Goal: Use online tool/utility: Use online tool/utility

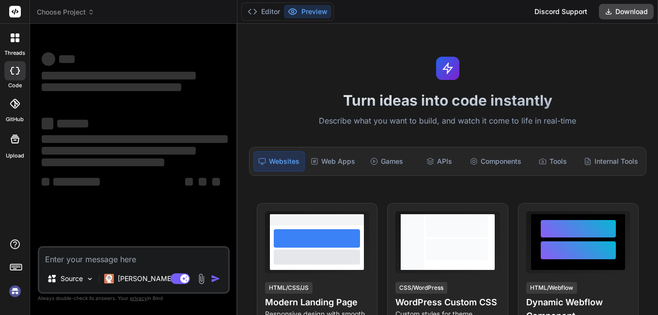
click at [301, 178] on div "Turn ideas into code instantly Describe what you want to build, and watch it co…" at bounding box center [447, 169] width 421 height 291
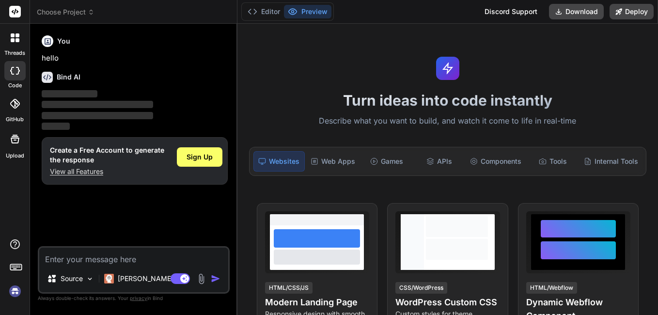
type textarea "x"
click at [82, 259] on textarea at bounding box center [133, 256] width 189 height 17
paste textarea "[URL][DOMAIN_NAME]"
type textarea "[URL][DOMAIN_NAME]"
type textarea "x"
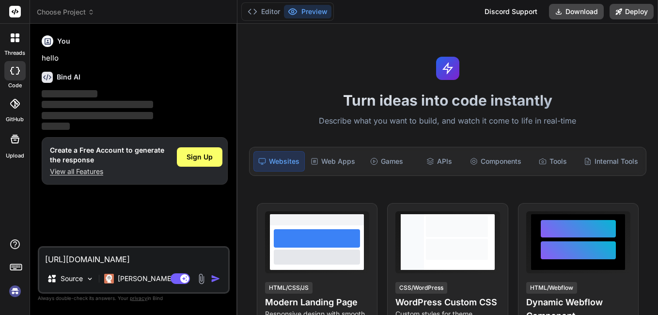
type textarea "[URL][DOMAIN_NAME]"
click at [214, 277] on img "button" at bounding box center [216, 279] width 10 height 10
click at [216, 280] on img "button" at bounding box center [216, 279] width 10 height 10
click at [195, 161] on span "Sign Up" at bounding box center [200, 157] width 26 height 10
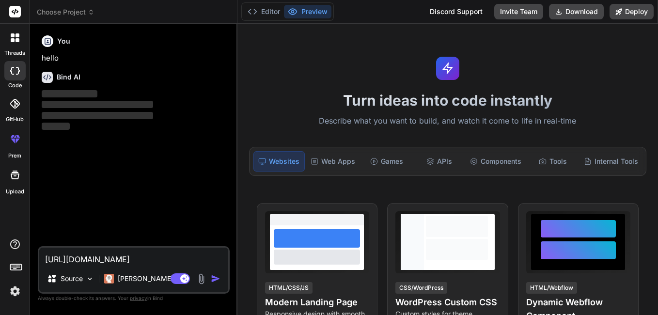
click at [220, 277] on img "button" at bounding box center [216, 279] width 10 height 10
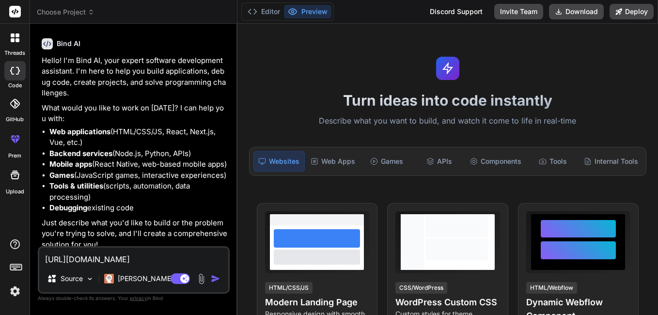
scroll to position [50, 0]
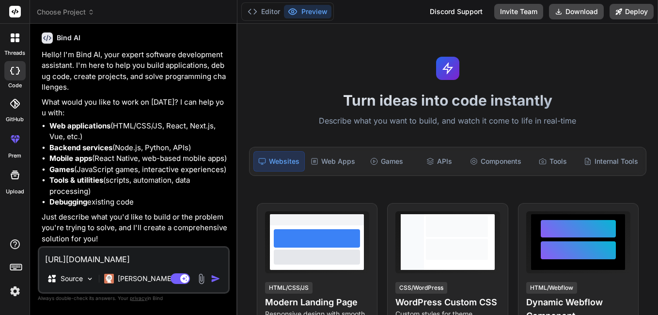
click at [213, 280] on img "button" at bounding box center [216, 279] width 10 height 10
type textarea "x"
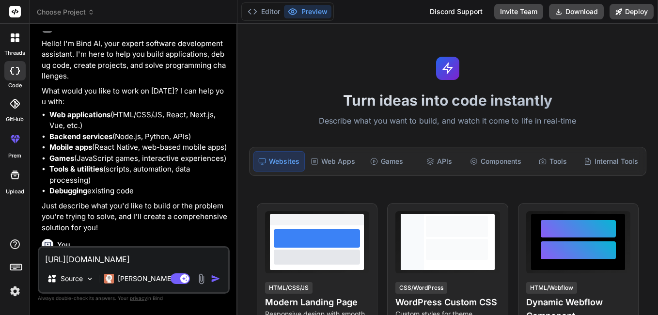
scroll to position [151, 0]
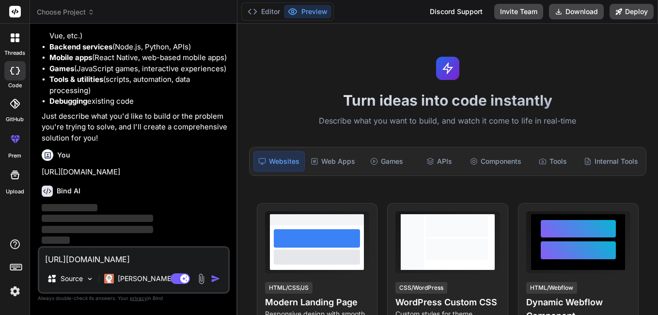
click at [164, 260] on textarea "[URL][DOMAIN_NAME]" at bounding box center [133, 256] width 189 height 17
type textarea "e"
type textarea "x"
type textarea "en"
type textarea "x"
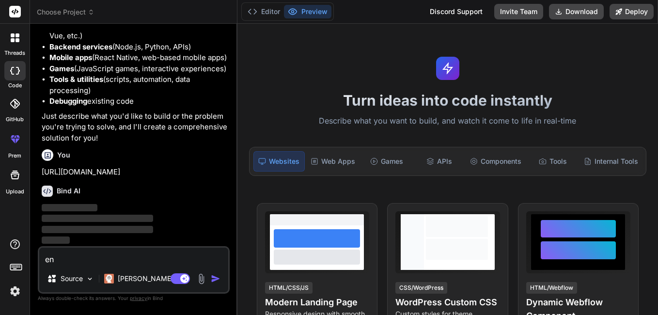
type textarea "en"
type textarea "x"
type textarea "en f"
type textarea "x"
type textarea "en fr"
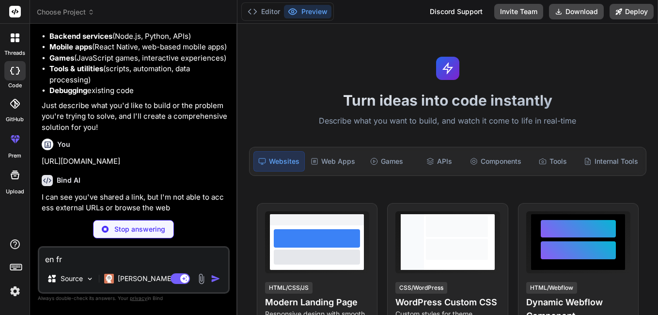
type textarea "x"
type textarea "en fra"
type textarea "x"
type textarea "en fran"
type textarea "x"
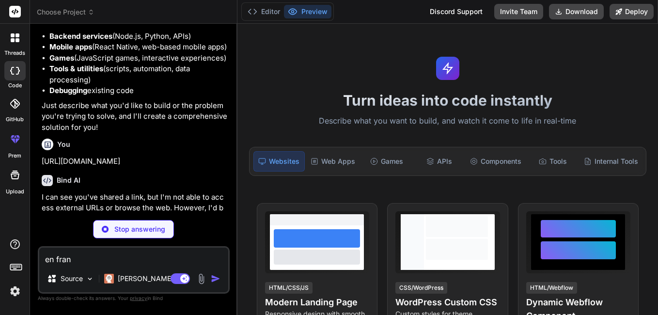
type textarea "en franc"
type textarea "x"
type textarea "en franca"
type textarea "x"
type textarea "en francai"
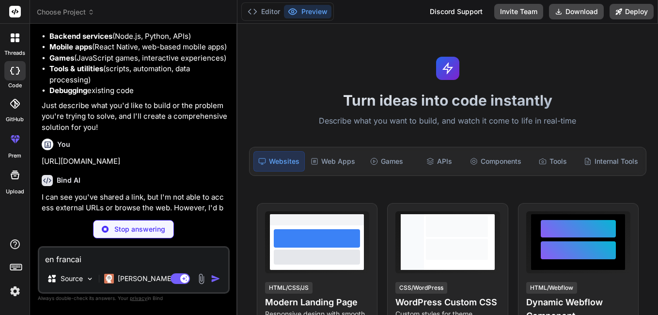
type textarea "x"
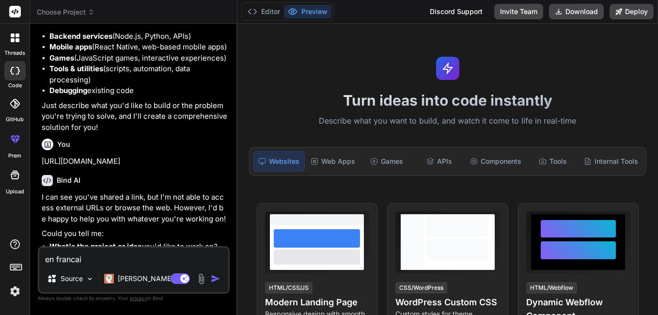
type textarea "en francais"
type textarea "x"
type textarea "en francais"
click at [212, 278] on img "button" at bounding box center [216, 279] width 10 height 10
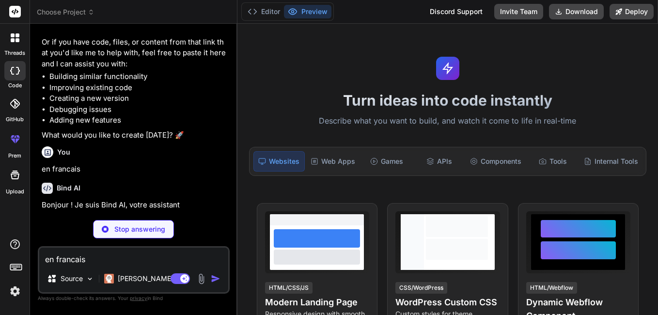
scroll to position [411, 0]
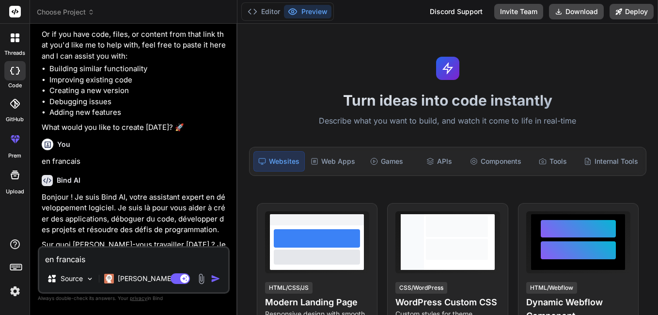
type textarea "x"
click at [151, 180] on div "Bind AI Bonjour ! Je suis Bind AI, votre assistant expert en développement logi…" at bounding box center [135, 290] width 186 height 246
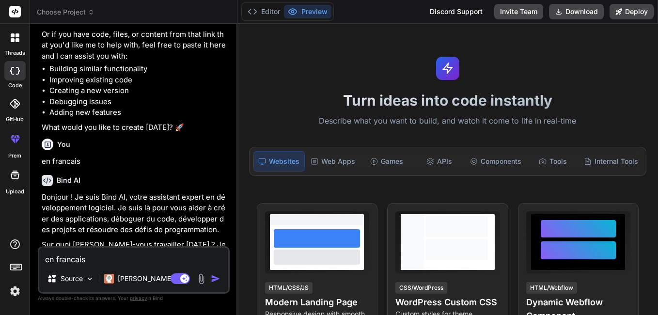
click at [151, 180] on div "Bind AI Bonjour ! Je suis Bind AI, votre assistant expert en développement logi…" at bounding box center [135, 290] width 186 height 246
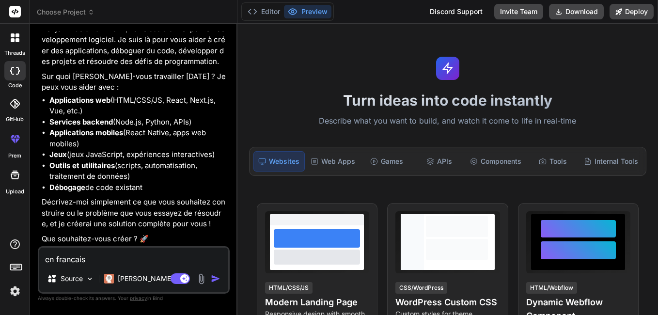
scroll to position [590, 0]
click at [150, 167] on li "Outils et utilitaires (scripts, automatisation, traitement de données)" at bounding box center [138, 171] width 178 height 22
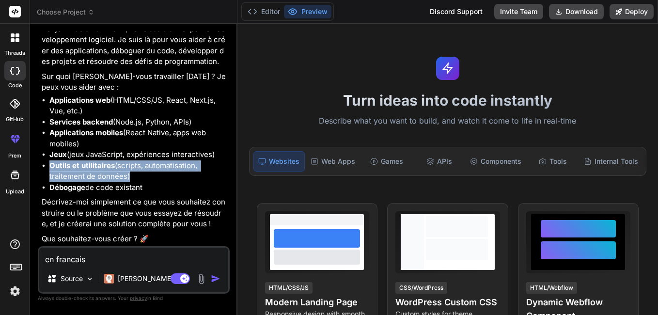
click at [150, 167] on li "Outils et utilitaires (scripts, automatisation, traitement de données)" at bounding box center [138, 171] width 178 height 22
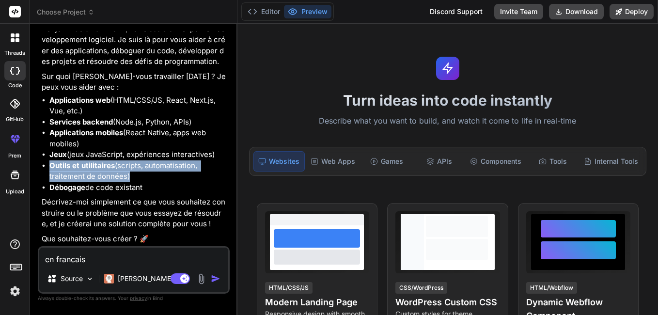
click at [150, 167] on li "Outils et utilitaires (scripts, automatisation, traitement de données)" at bounding box center [138, 171] width 178 height 22
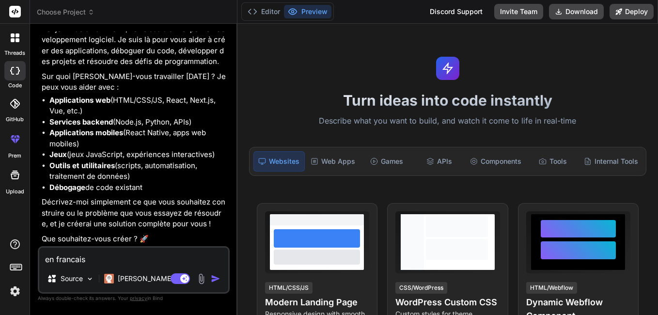
click at [158, 185] on li "Débogage de code existant" at bounding box center [138, 187] width 178 height 11
click at [158, 180] on ul "Applications web (HTML/CSS/JS, React, Next.js, Vue, etc.) Services backend (Nod…" at bounding box center [135, 144] width 186 height 98
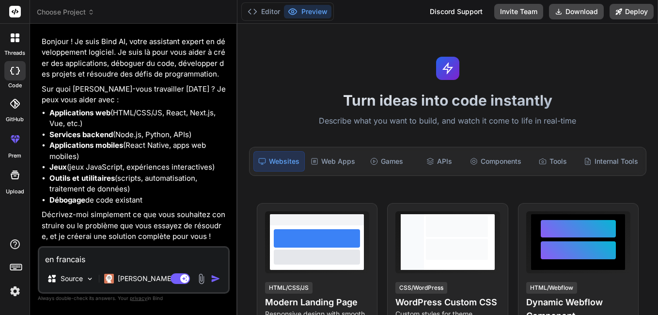
scroll to position [557, 0]
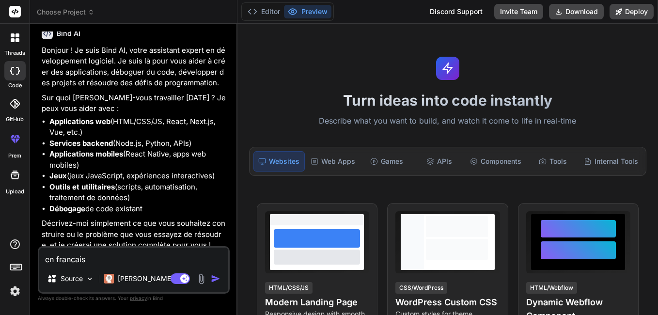
click at [142, 255] on textarea "en francais" at bounding box center [133, 256] width 189 height 17
paste textarea "[URL][DOMAIN_NAME]"
type textarea "[URL][DOMAIN_NAME]"
type textarea "x"
type textarea "[URL][DOMAIN_NAME]"
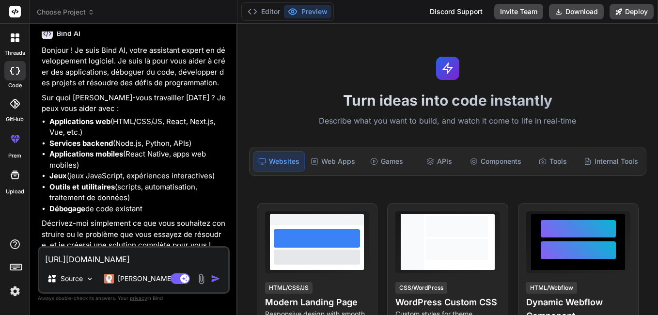
type textarea "x"
type textarea "[URL][DOMAIN_NAME] s"
type textarea "x"
type textarea "[URL][DOMAIN_NAME] su"
type textarea "x"
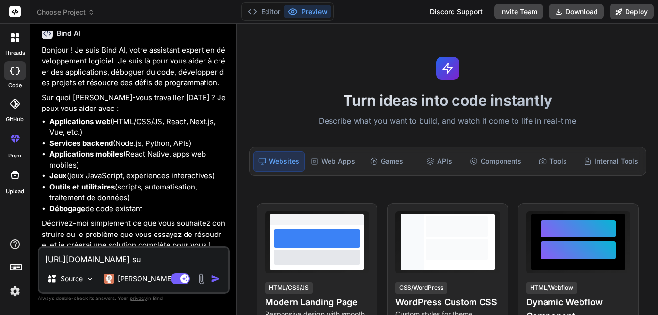
type textarea "[URL][DOMAIN_NAME] sur"
type textarea "x"
type textarea "[URL][DOMAIN_NAME] sur"
type textarea "x"
type textarea "[URL][DOMAIN_NAME] sur c"
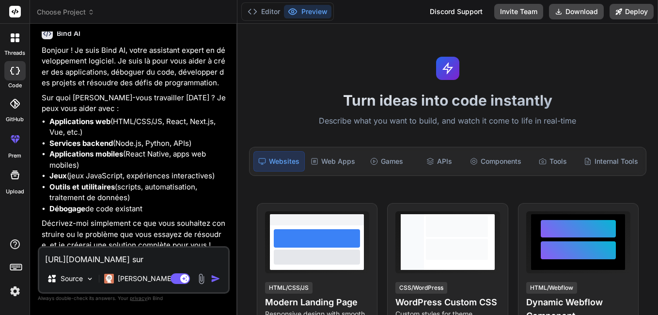
type textarea "x"
type textarea "[URL][DOMAIN_NAME] sur ce"
type textarea "x"
type textarea "[URL][DOMAIN_NAME] sur ce"
type textarea "x"
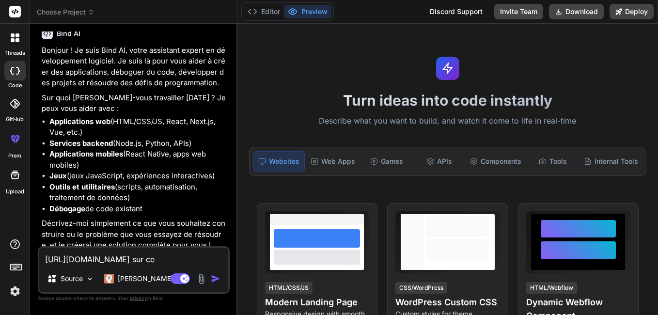
type textarea "[URL][DOMAIN_NAME] sur ce s"
type textarea "x"
type textarea "[URL][DOMAIN_NAME] sur ce si"
type textarea "x"
type textarea "[URL][DOMAIN_NAME] sur ce sit"
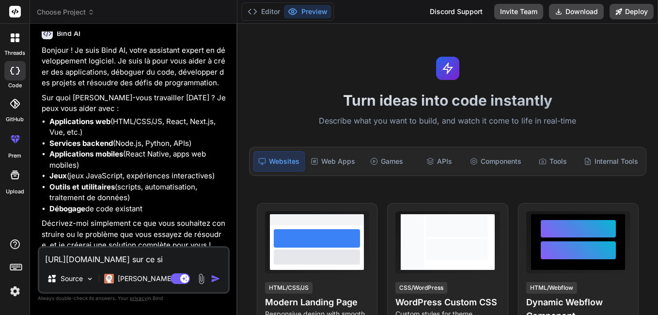
type textarea "x"
type textarea "[URL][DOMAIN_NAME] sur ce site"
type textarea "x"
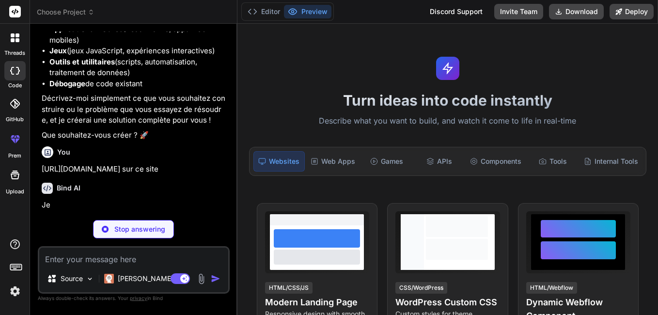
scroll to position [690, 0]
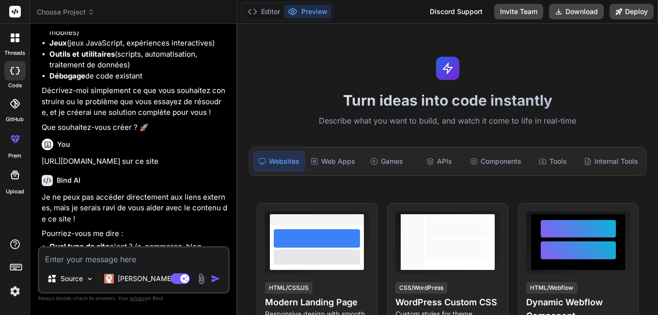
type textarea "x"
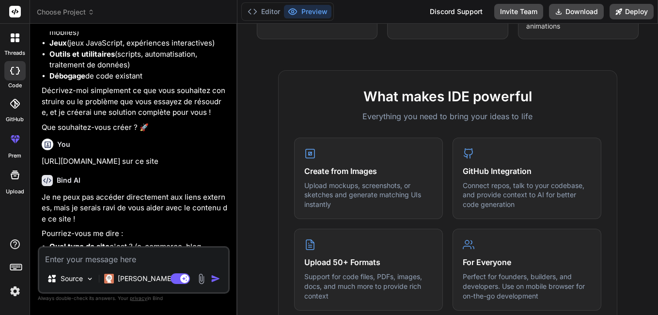
scroll to position [312, 0]
click at [117, 253] on textarea at bounding box center [133, 256] width 189 height 17
click at [105, 258] on textarea at bounding box center [133, 256] width 189 height 17
paste textarea "Prompt corrigé : "Conçois une plateforme en ligne de suivi de grossesse destiné…"
type textarea "Prompt corrigé : "Conçois une plateforme en ligne de suivi de grossesse destiné…"
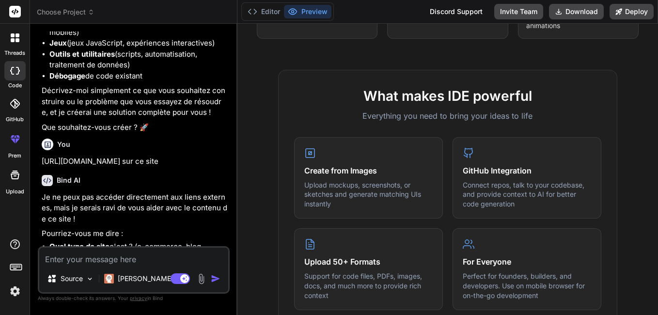
type textarea "x"
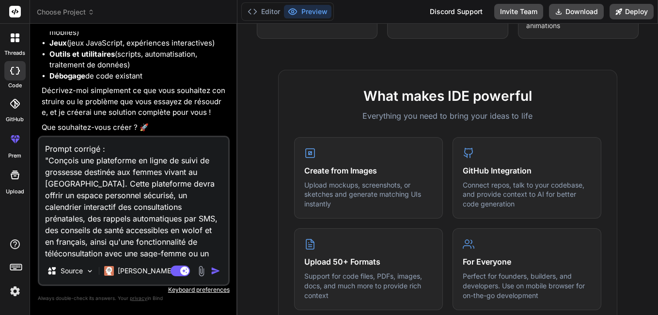
scroll to position [1, 0]
type textarea "Prompt corrigé : "Conçois une plateforme en ligne de suivi de grossesse destiné…"
type textarea "x"
type textarea "Prompt corrigé : "Conçois une plateforme en ligne de suivi de grossesse destiné…"
type textarea "x"
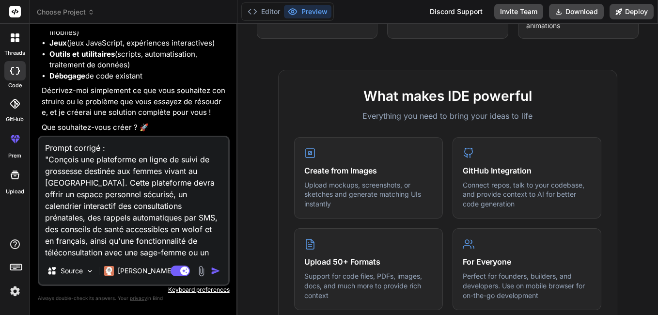
type textarea "Prompt corrigé : "Conçois une plateforme en ligne de suivi de grossesse destiné…"
type textarea "x"
type textarea "Prompt corrigé : "Conçois une plateforme en ligne de suivi de grossesse destiné…"
type textarea "x"
type textarea "Prompt corrigé : "Conçois une plateforme en ligne de suivi de grossesse destiné…"
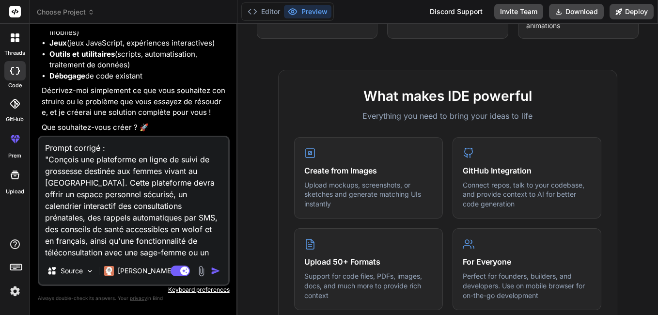
type textarea "x"
type textarea "Prompt corrigé : "Conçois une plateforme en ligne de suivi de grossesse destiné…"
type textarea "x"
type textarea "Prompt corrigé : "Conçois une plateforme en ligne de suivi de grossesse destiné…"
type textarea "x"
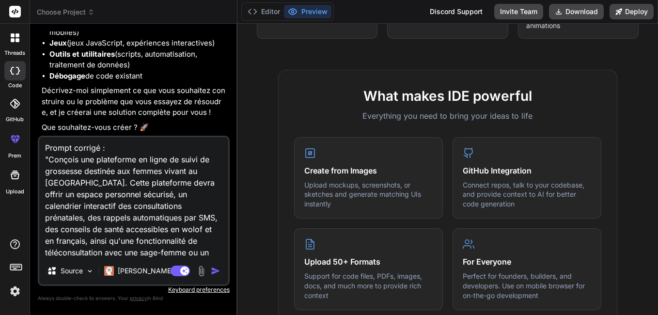
type textarea "Prompt corrigé : "Conçois une plateforme en ligne de suivi de grossesse destiné…"
type textarea "x"
type textarea "Prompt corrigé : "Conçois une plateforme en ligne de suivi de grossesse destiné…"
type textarea "x"
type textarea "Prompt corrigé : "Conçois une plateforme en ligne de suivi de grossesse destiné…"
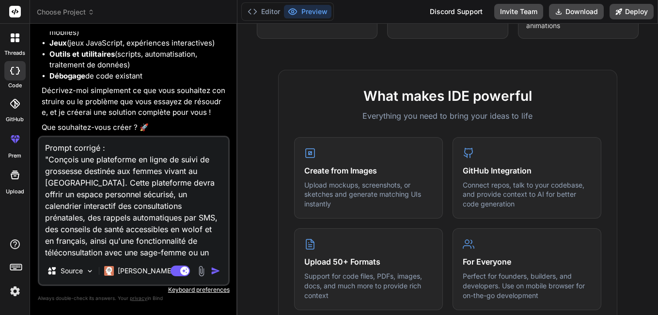
type textarea "x"
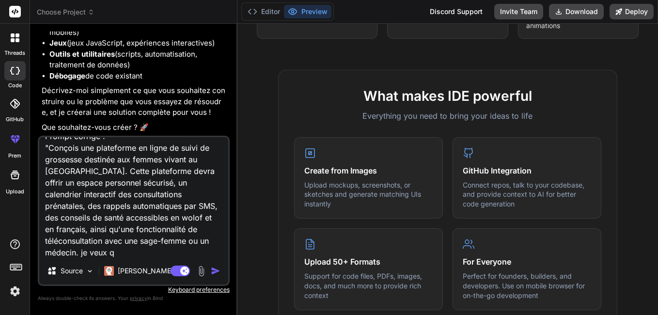
type textarea "Prompt corrigé : "Conçois une plateforme en ligne de suivi de grossesse destiné…"
type textarea "x"
type textarea "Prompt corrigé : "Conçois une plateforme en ligne de suivi de grossesse destiné…"
type textarea "x"
type textarea "Prompt corrigé : "Conçois une plateforme en ligne de suivi de grossesse destiné…"
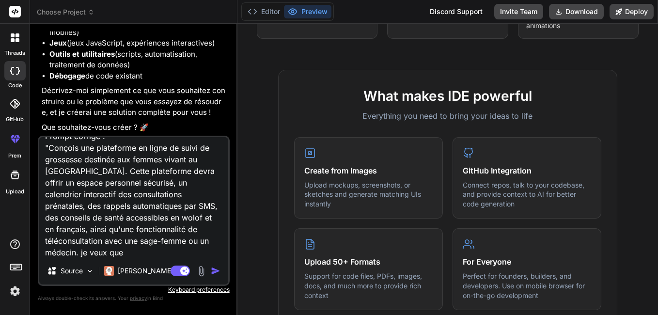
type textarea "x"
type textarea "Prompt corrigé : "Conçois une plateforme en ligne de suivi de grossesse destiné…"
type textarea "x"
type textarea "Prompt corrigé : "Conçois une plateforme en ligne de suivi de grossesse destiné…"
type textarea "x"
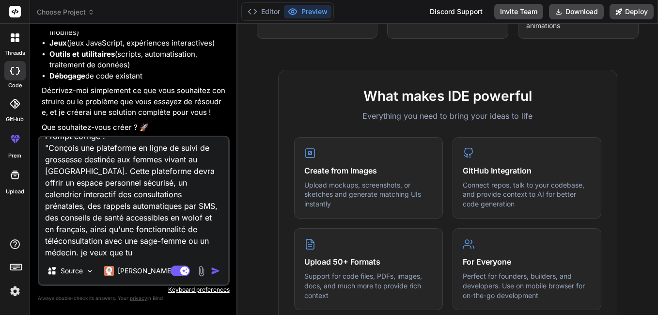
type textarea "Prompt corrigé : "Conçois une plateforme en ligne de suivi de grossesse destiné…"
type textarea "x"
type textarea "Prompt corrigé : "Conçois une plateforme en ligne de suivi de grossesse destiné…"
type textarea "x"
type textarea "Prompt corrigé : "Conçois une plateforme en ligne de suivi de grossesse destiné…"
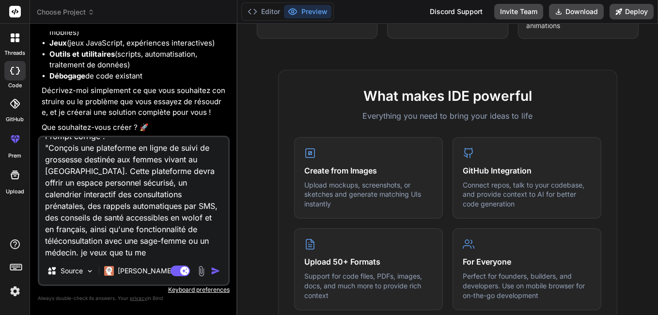
type textarea "x"
type textarea "Prompt corrigé : "Conçois une plateforme en ligne de suivi de grossesse destiné…"
type textarea "x"
type textarea "Prompt corrigé : "Conçois une plateforme en ligne de suivi de grossesse destiné…"
type textarea "x"
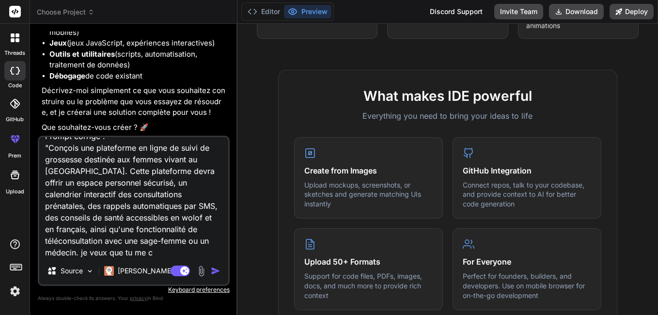
type textarea "Prompt corrigé : "Conçois une plateforme en ligne de suivi de grossesse destiné…"
type textarea "x"
type textarea "Prompt corrigé : "Conçois une plateforme en ligne de suivi de grossesse destiné…"
type textarea "x"
type textarea "Prompt corrigé : "Conçois une plateforme en ligne de suivi de grossesse destiné…"
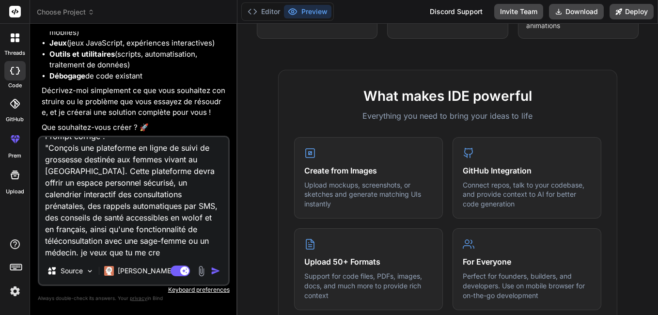
type textarea "x"
type textarea "Prompt corrigé : "Conçois une plateforme en ligne de suivi de grossesse destiné…"
type textarea "x"
type textarea "Prompt corrigé : "Conçois une plateforme en ligne de suivi de grossesse destiné…"
type textarea "x"
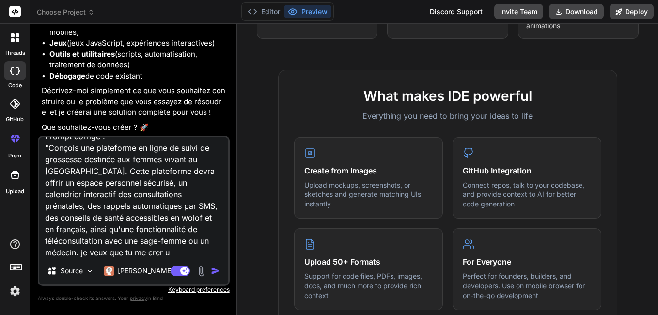
type textarea "Prompt corrigé : "Conçois une plateforme en ligne de suivi de grossesse destiné…"
type textarea "x"
type textarea "Prompt corrigé : "Conçois une plateforme en ligne de suivi de grossesse destiné…"
type textarea "x"
type textarea "Prompt corrigé : "Conçois une plateforme en ligne de suivi de grossesse destiné…"
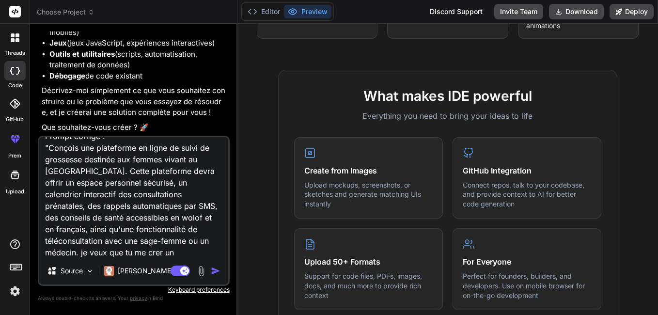
type textarea "x"
type textarea "Prompt corrigé : "Conçois une plateforme en ligne de suivi de grossesse destiné…"
type textarea "x"
type textarea "Prompt corrigé : "Conçois une plateforme en ligne de suivi de grossesse destiné…"
type textarea "x"
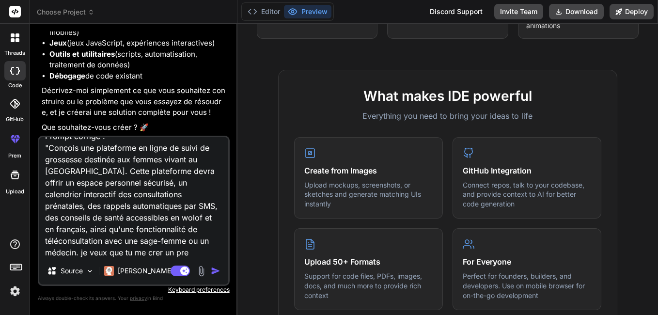
type textarea "Prompt corrigé : "Conçois une plateforme en ligne de suivi de grossesse destiné…"
type textarea "x"
type textarea "Prompt corrigé : "Conçois une plateforme en ligne de suivi de grossesse destiné…"
type textarea "x"
type textarea "Prompt corrigé : "Conçois une plateforme en ligne de suivi de grossesse destiné…"
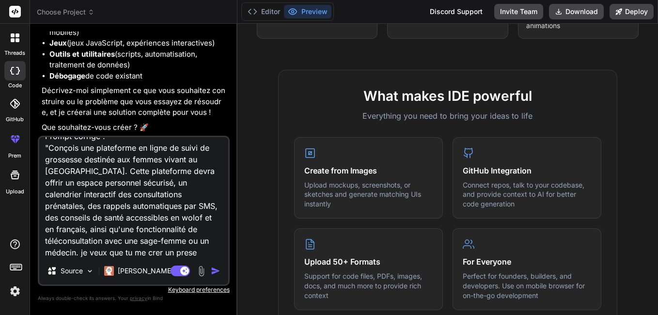
type textarea "x"
type textarea "Prompt corrigé : "Conçois une plateforme en ligne de suivi de grossesse destiné…"
type textarea "x"
type textarea "Prompt corrigé : "Conçois une plateforme en ligne de suivi de grossesse destiné…"
type textarea "x"
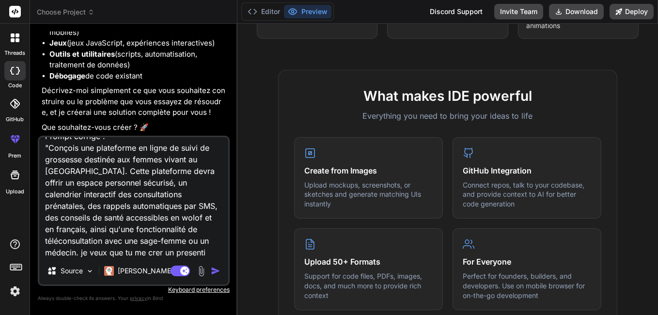
type textarea "Prompt corrigé : "Conçois une plateforme en ligne de suivi de grossesse destiné…"
type textarea "x"
type textarea "Prompt corrigé : "Conçois une plateforme en ligne de suivi de grossesse destiné…"
type textarea "x"
type textarea "Prompt corrigé : "Conçois une plateforme en ligne de suivi de grossesse destiné…"
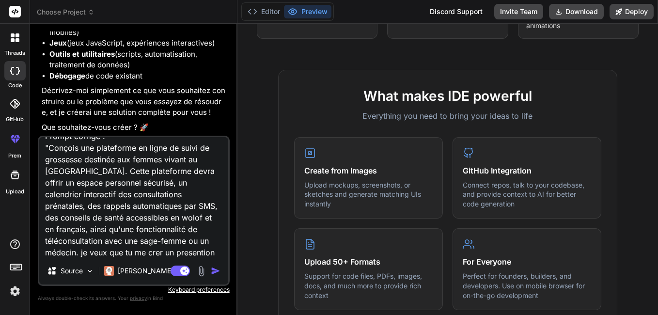
type textarea "x"
type textarea "Prompt corrigé : "Conçois une plateforme en ligne de suivi de grossesse destiné…"
type textarea "x"
type textarea "Prompt corrigé : "Conçois une plateforme en ligne de suivi de grossesse destiné…"
type textarea "x"
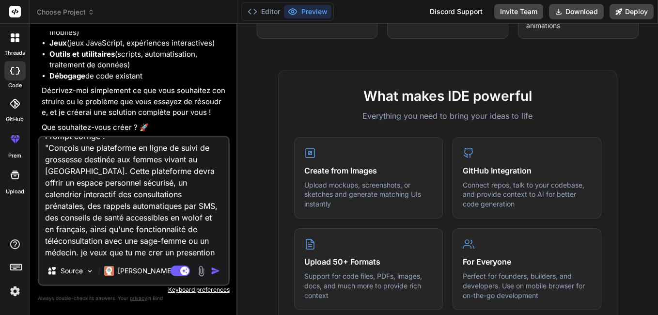
type textarea "Prompt corrigé : "Conçois une plateforme en ligne de suivi de grossesse destiné…"
type textarea "x"
type textarea "Prompt corrigé : "Conçois une plateforme en ligne de suivi de grossesse destiné…"
type textarea "x"
type textarea "Prompt corrigé : "Conçois une plateforme en ligne de suivi de grossesse destiné…"
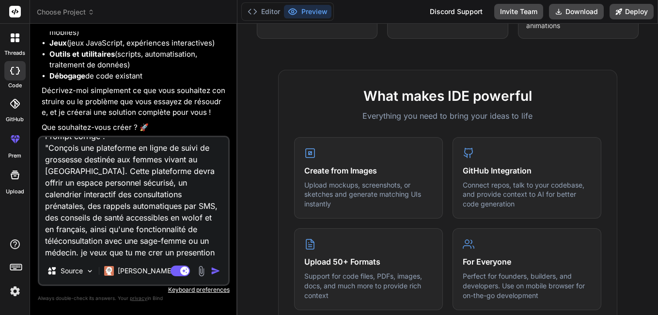
type textarea "x"
type textarea "Prompt corrigé : "Conçois une plateforme en ligne de suivi de grossesse destiné…"
type textarea "x"
type textarea "Prompt corrigé : "Conçois une plateforme en ligne de suivi de grossesse destiné…"
type textarea "x"
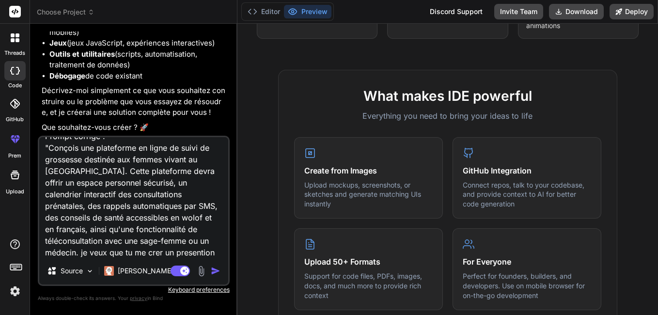
type textarea "Prompt corrigé : "Conçois une plateforme en ligne de suivi de grossesse destiné…"
type textarea "x"
type textarea "Prompt corrigé : "Conçois une plateforme en ligne de suivi de grossesse destiné…"
type textarea "x"
type textarea "Prompt corrigé : "Conçois une plateforme en ligne de suivi de grossesse destiné…"
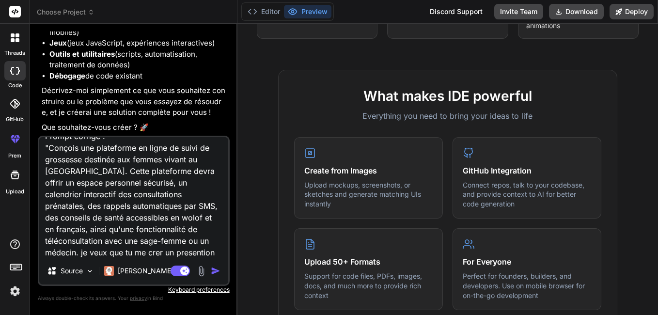
type textarea "x"
type textarea "Prompt corrigé : "Conçois une plateforme en ligne de suivi de grossesse destiné…"
type textarea "x"
type textarea "Prompt corrigé : "Conçois une plateforme en ligne de suivi de grossesse destiné…"
type textarea "x"
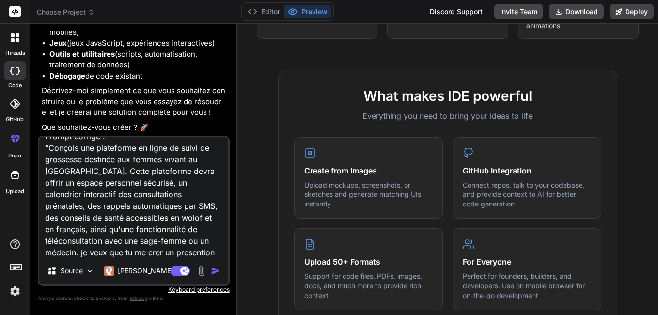
type textarea "Prompt corrigé : "Conçois une plateforme en ligne de suivi de grossesse destiné…"
type textarea "x"
type textarea "Prompt corrigé : "Conçois une plateforme en ligne de suivi de grossesse destiné…"
type textarea "x"
type textarea "Prompt corrigé : "Conçois une plateforme en ligne de suivi de grossesse destiné…"
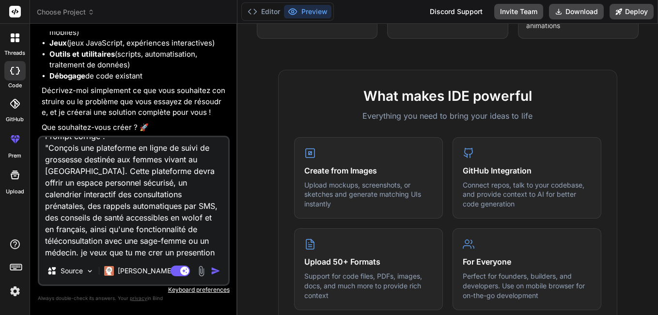
type textarea "x"
type textarea "Prompt corrigé : "Conçois une plateforme en ligne de suivi de grossesse destiné…"
type textarea "x"
type textarea "Prompt corrigé : "Conçois une plateforme en ligne de suivi de grossesse destiné…"
type textarea "x"
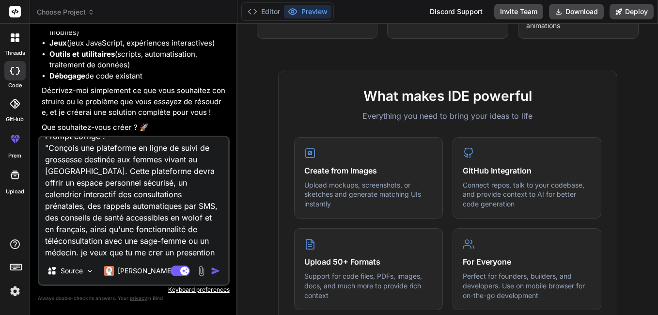
scroll to position [24, 0]
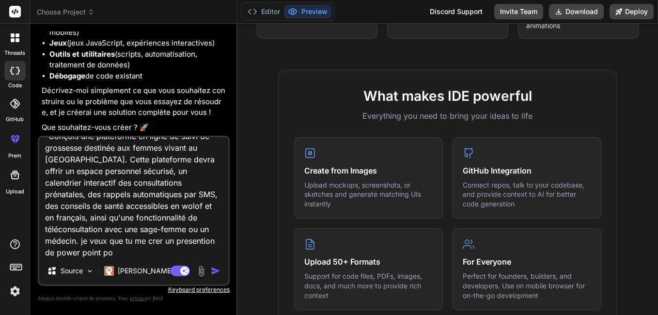
type textarea "Prompt corrigé : "Conçois une plateforme en ligne de suivi de grossesse destiné…"
type textarea "x"
type textarea "Prompt corrigé : "Conçois une plateforme en ligne de suivi de grossesse destiné…"
type textarea "x"
type textarea "Prompt corrigé : "Conçois une plateforme en ligne de suivi de grossesse destiné…"
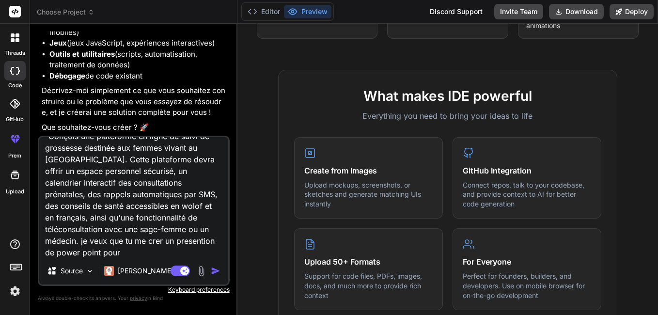
type textarea "x"
type textarea "Prompt corrigé : "Conçois une plateforme en ligne de suivi de grossesse destiné…"
type textarea "x"
type textarea "Prompt corrigé : "Conçois une plateforme en ligne de suivi de grossesse destiné…"
type textarea "x"
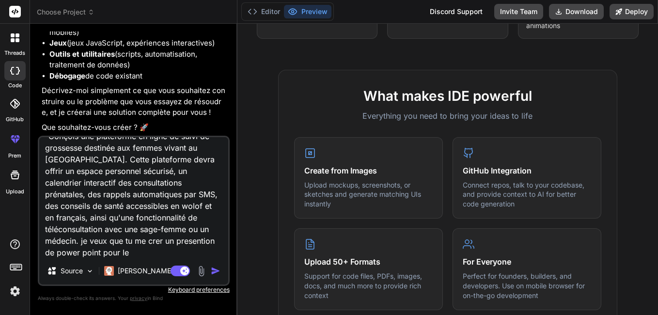
type textarea "Prompt corrigé : "Conçois une plateforme en ligne de suivi de grossesse destiné…"
type textarea "x"
type textarea "Prompt corrigé : "Conçois une plateforme en ligne de suivi de grossesse destiné…"
type textarea "x"
type textarea "Prompt corrigé : "Conçois une plateforme en ligne de suivi de grossesse destiné…"
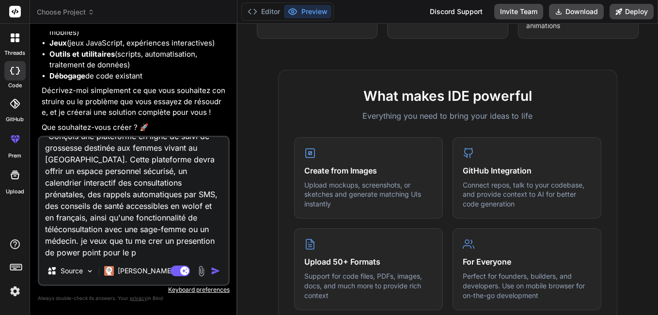
type textarea "x"
type textarea "Prompt corrigé : "Conçois une plateforme en ligne de suivi de grossesse destiné…"
type textarea "x"
type textarea "Prompt corrigé : "Conçois une plateforme en ligne de suivi de grossesse destiné…"
type textarea "x"
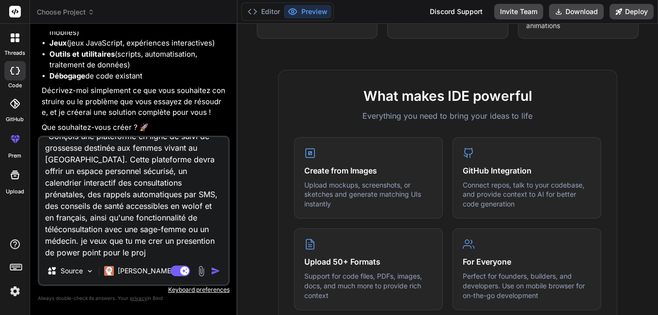
type textarea "Prompt corrigé : "Conçois une plateforme en ligne de suivi de grossesse destiné…"
type textarea "x"
type textarea "Prompt corrigé : "Conçois une plateforme en ligne de suivi de grossesse destiné…"
type textarea "x"
type textarea "Prompt corrigé : "Conçois une plateforme en ligne de suivi de grossesse destiné…"
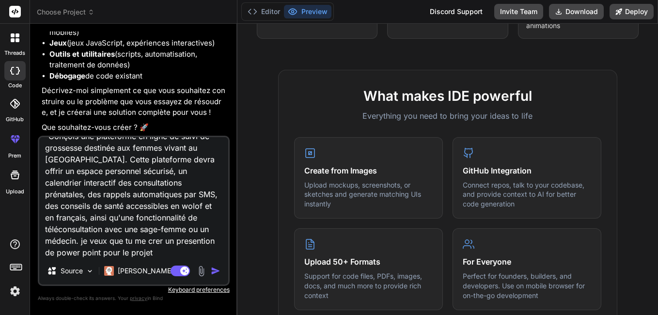
type textarea "x"
type textarea "Prompt corrigé : "Conçois une plateforme en ligne de suivi de grossesse destiné…"
type textarea "x"
type textarea "Prompt corrigé : "Conçois une plateforme en ligne de suivi de grossesse destiné…"
type textarea "x"
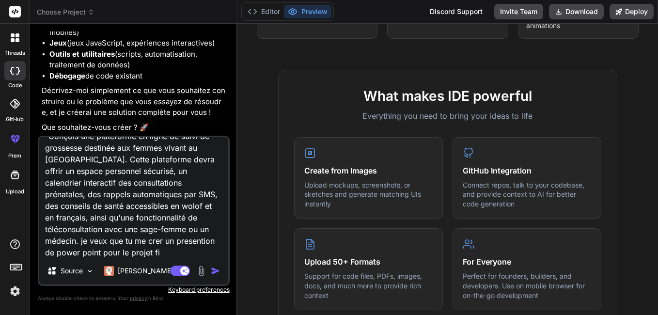
type textarea "Prompt corrigé : "Conçois une plateforme en ligne de suivi de grossesse destiné…"
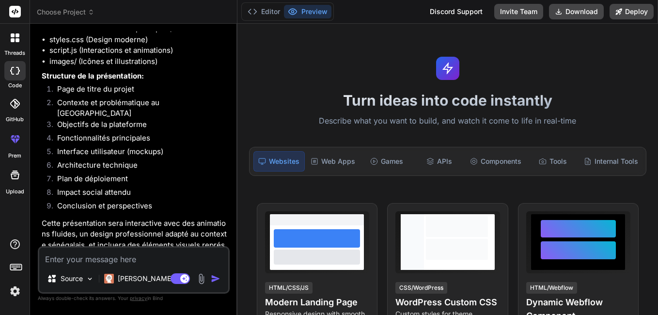
scroll to position [1362, 0]
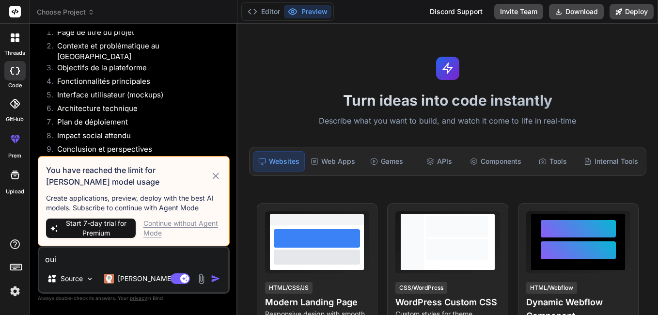
click at [216, 276] on img "button" at bounding box center [216, 279] width 10 height 10
click at [216, 176] on icon at bounding box center [216, 176] width 6 height 6
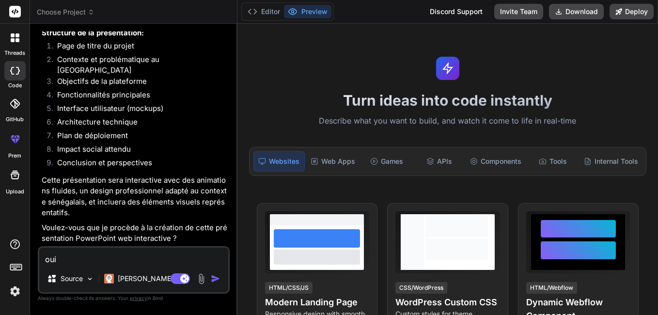
click at [218, 282] on img "button" at bounding box center [216, 279] width 10 height 10
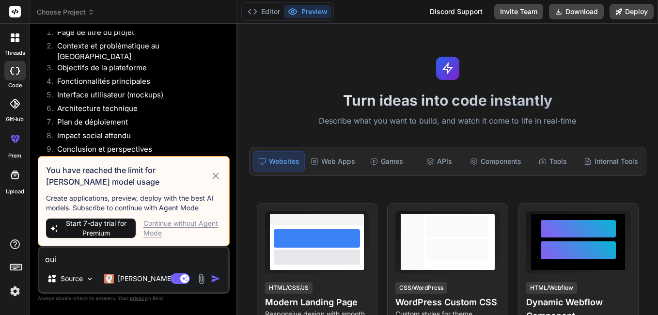
click at [213, 172] on icon at bounding box center [215, 176] width 11 height 12
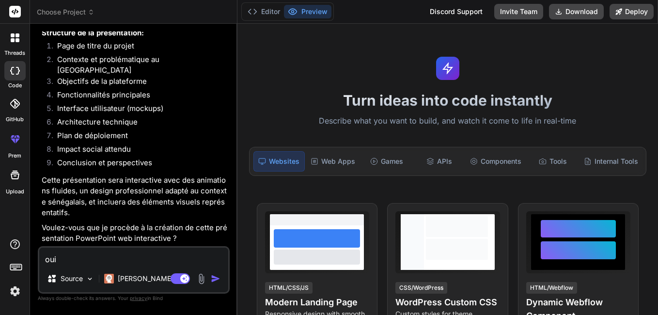
click at [215, 281] on img "button" at bounding box center [216, 279] width 10 height 10
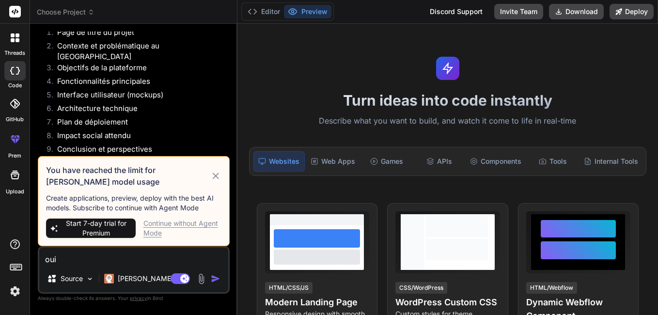
click at [185, 223] on div "Continue without Agent Mode" at bounding box center [182, 228] width 78 height 19
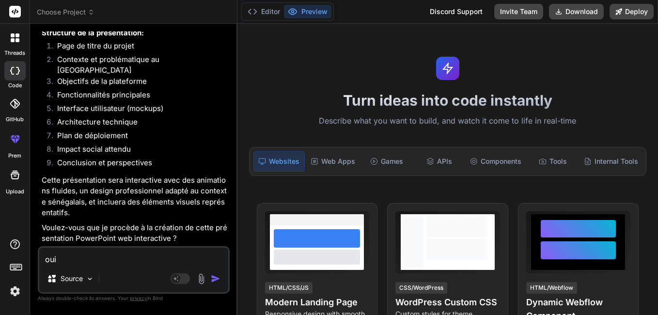
click at [213, 277] on img "button" at bounding box center [216, 279] width 10 height 10
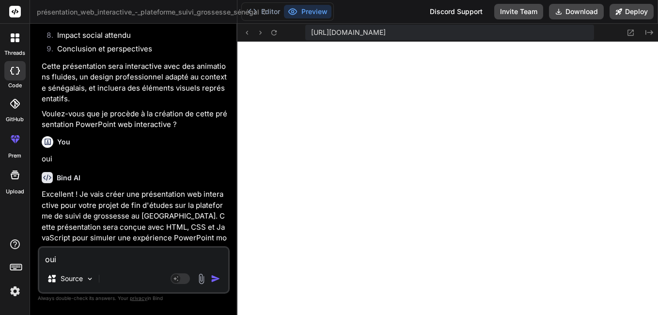
scroll to position [884, 0]
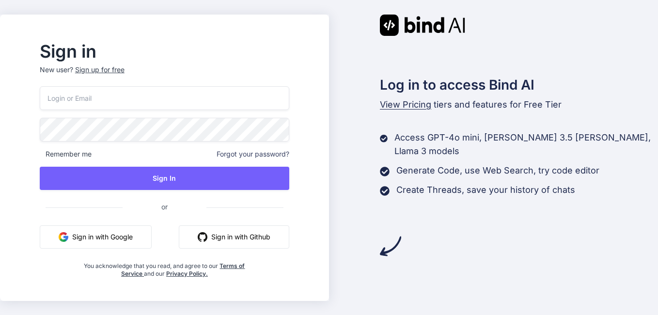
click at [144, 243] on button "Sign in with Google" at bounding box center [96, 236] width 112 height 23
